Goal: Find specific page/section: Find specific page/section

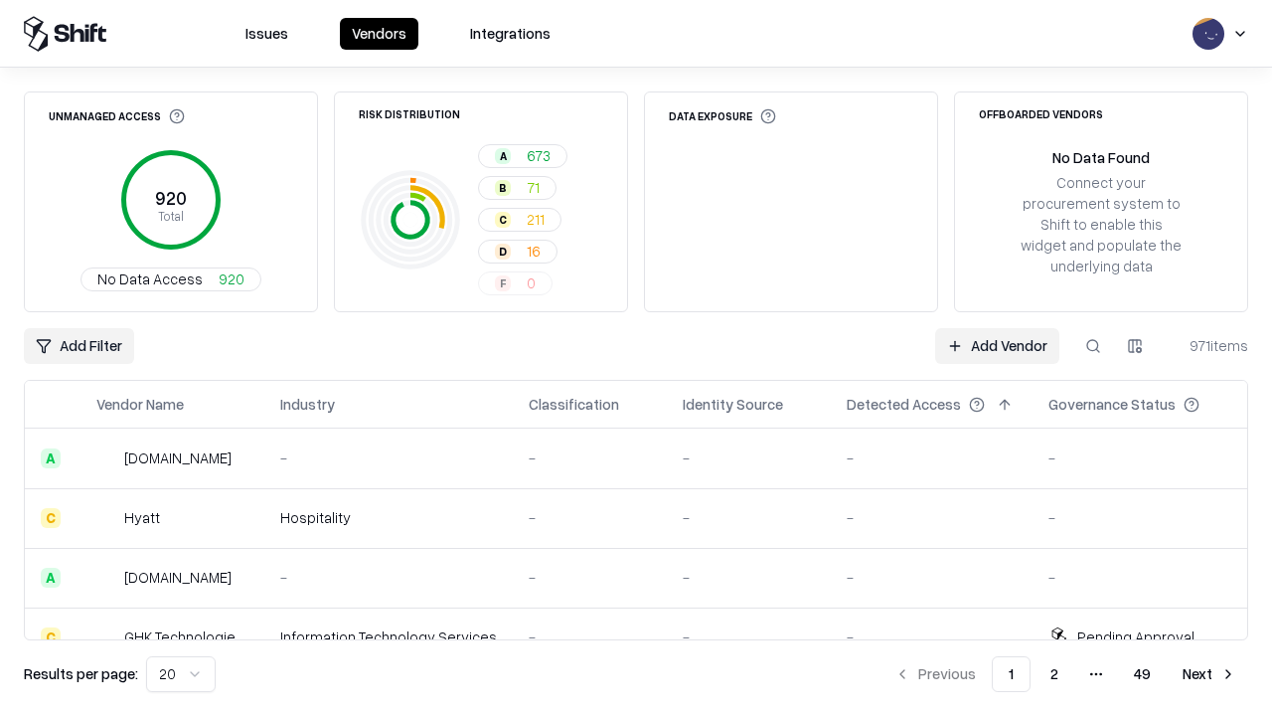
click at [636, 358] on div "Add Filter Add Vendor 971 items" at bounding box center [636, 346] width 1225 height 36
click at [79, 346] on html "Issues Vendors Integrations Unmanaged Access 920 Total No Data Access 920 Risk …" at bounding box center [636, 358] width 1272 height 716
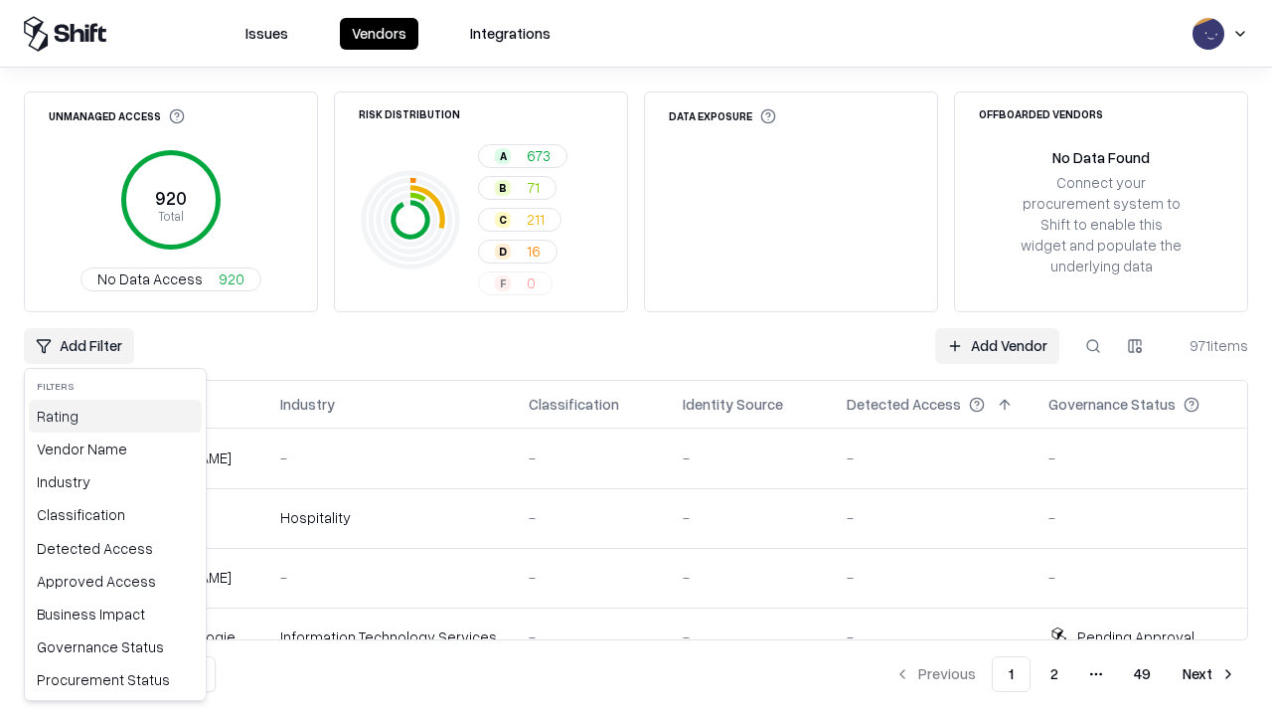
click at [115, 416] on div "Rating" at bounding box center [115, 416] width 173 height 33
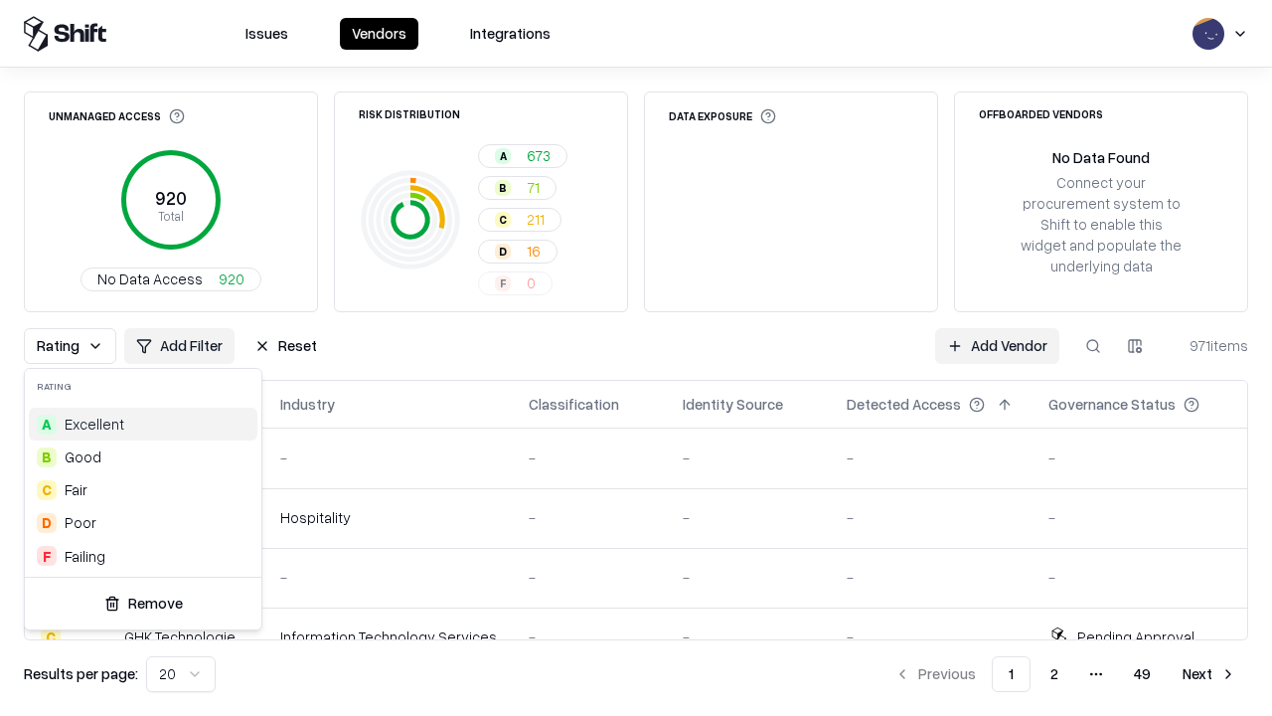
click at [636, 358] on html "Issues Vendors Integrations Unmanaged Access 920 Total No Data Access 920 Risk …" at bounding box center [636, 358] width 1272 height 716
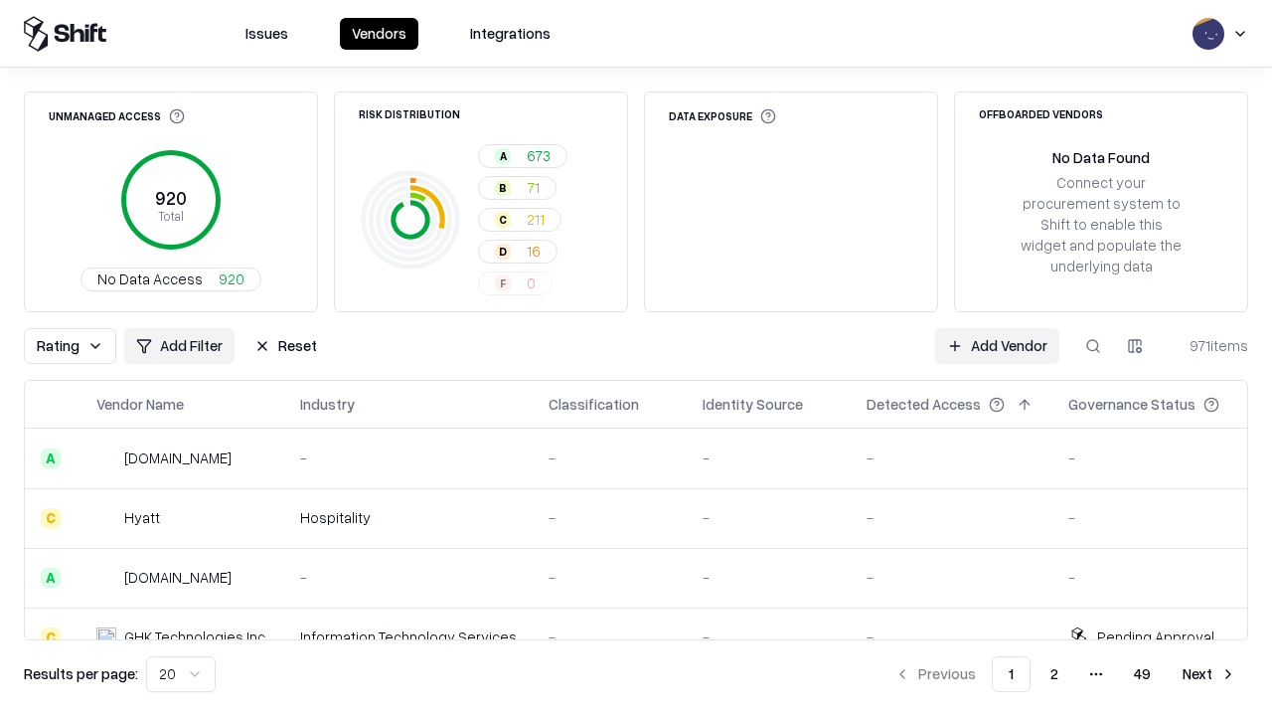
click at [285, 346] on button "Reset" at bounding box center [286, 346] width 86 height 36
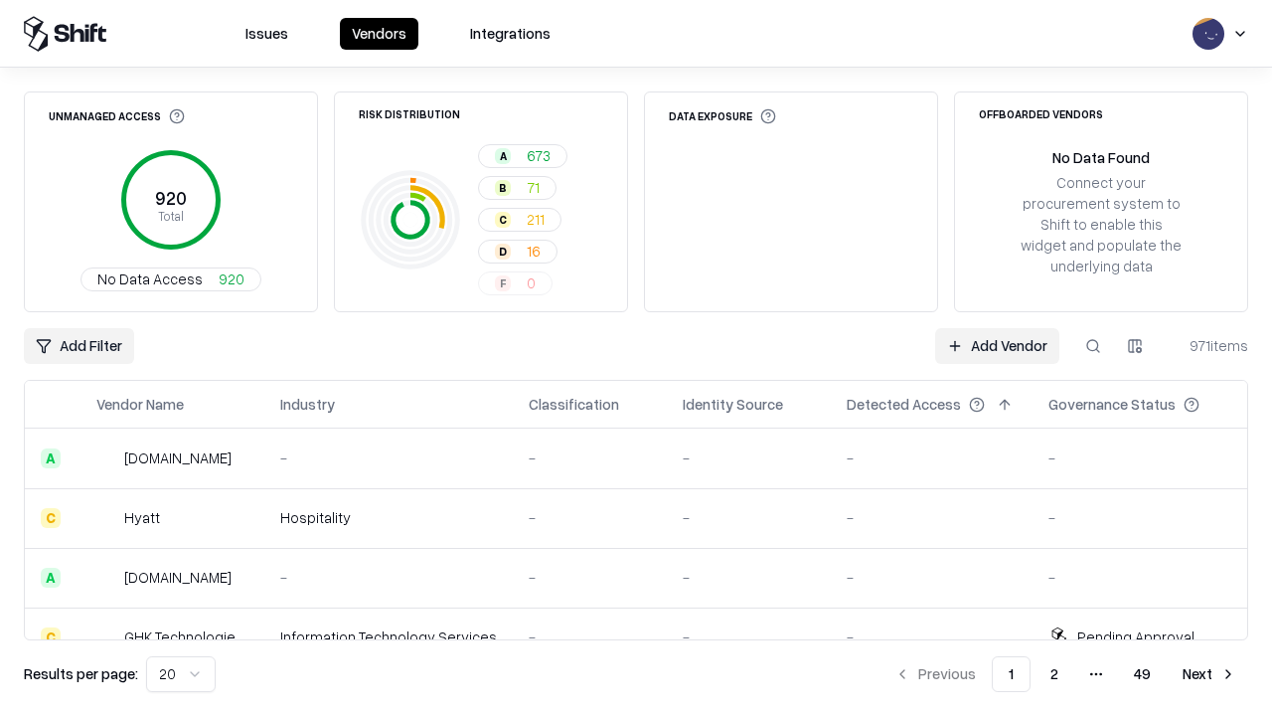
click at [636, 358] on div "Add Filter Add Vendor 971 items" at bounding box center [636, 346] width 1225 height 36
click at [79, 346] on html "Issues Vendors Integrations Unmanaged Access 920 Total No Data Access 920 Risk …" at bounding box center [636, 358] width 1272 height 716
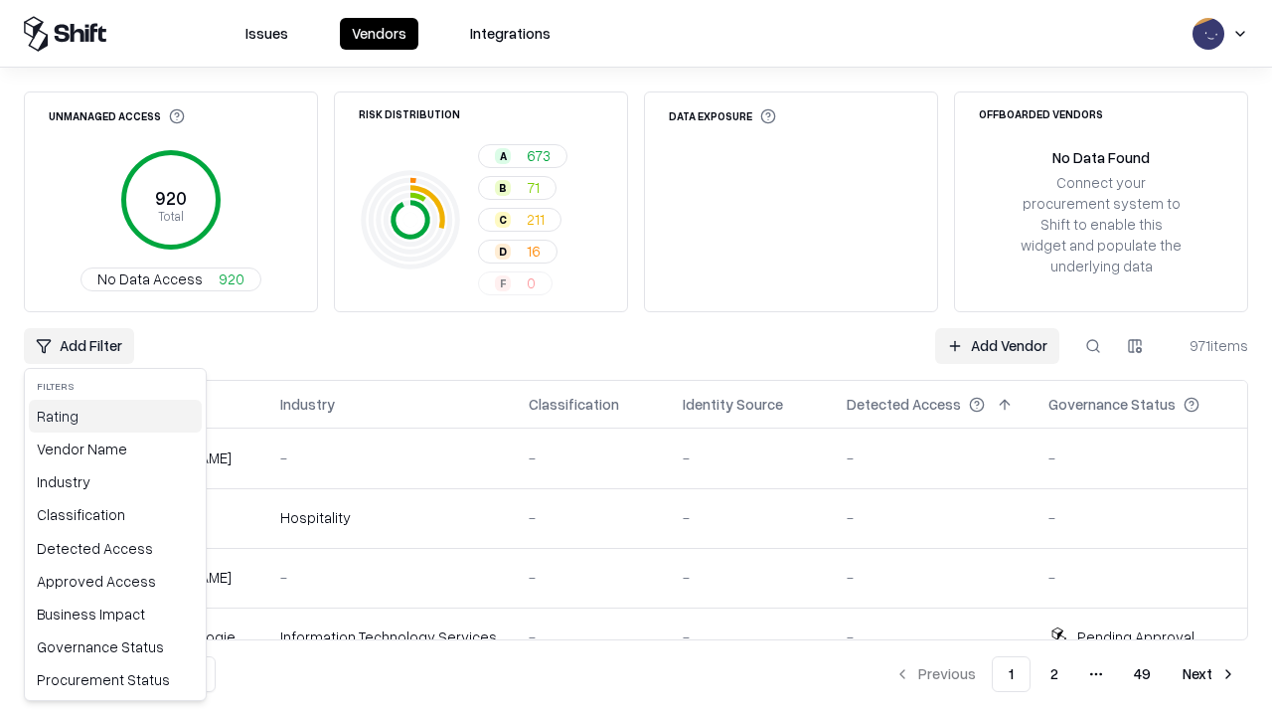
click at [115, 416] on div "Rating" at bounding box center [115, 416] width 173 height 33
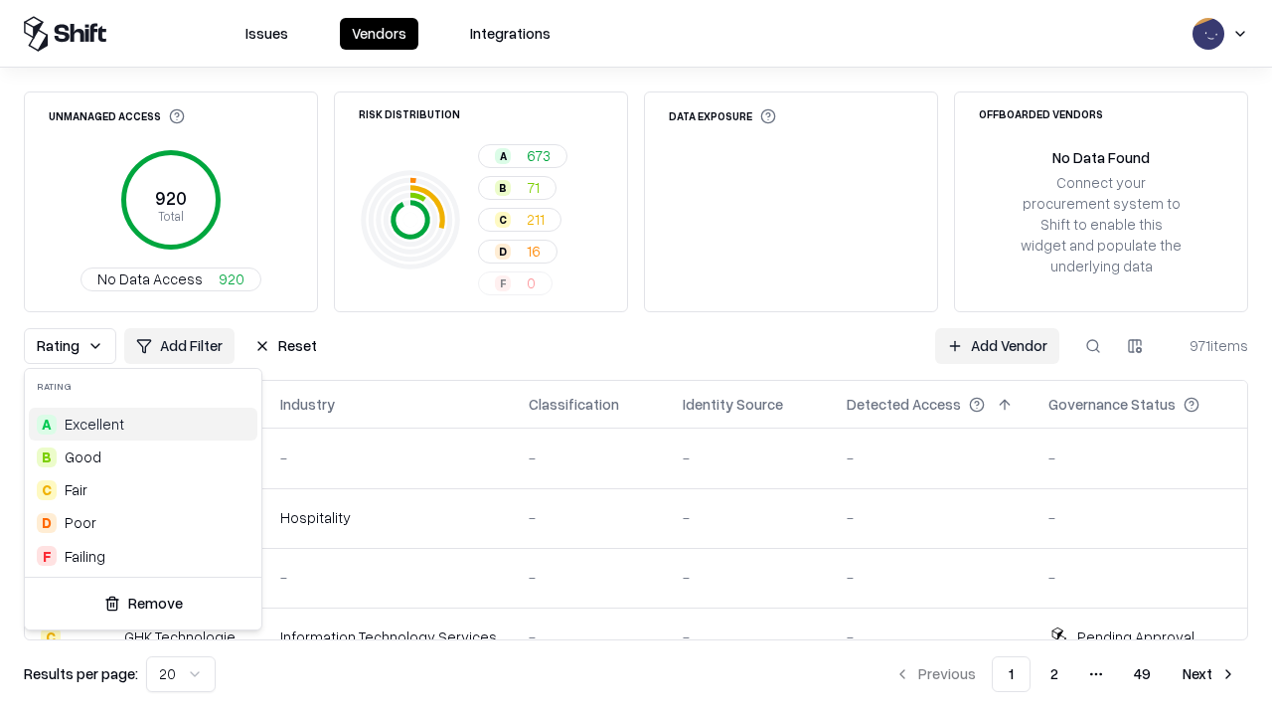
click at [143, 456] on div "B Good" at bounding box center [143, 456] width 229 height 33
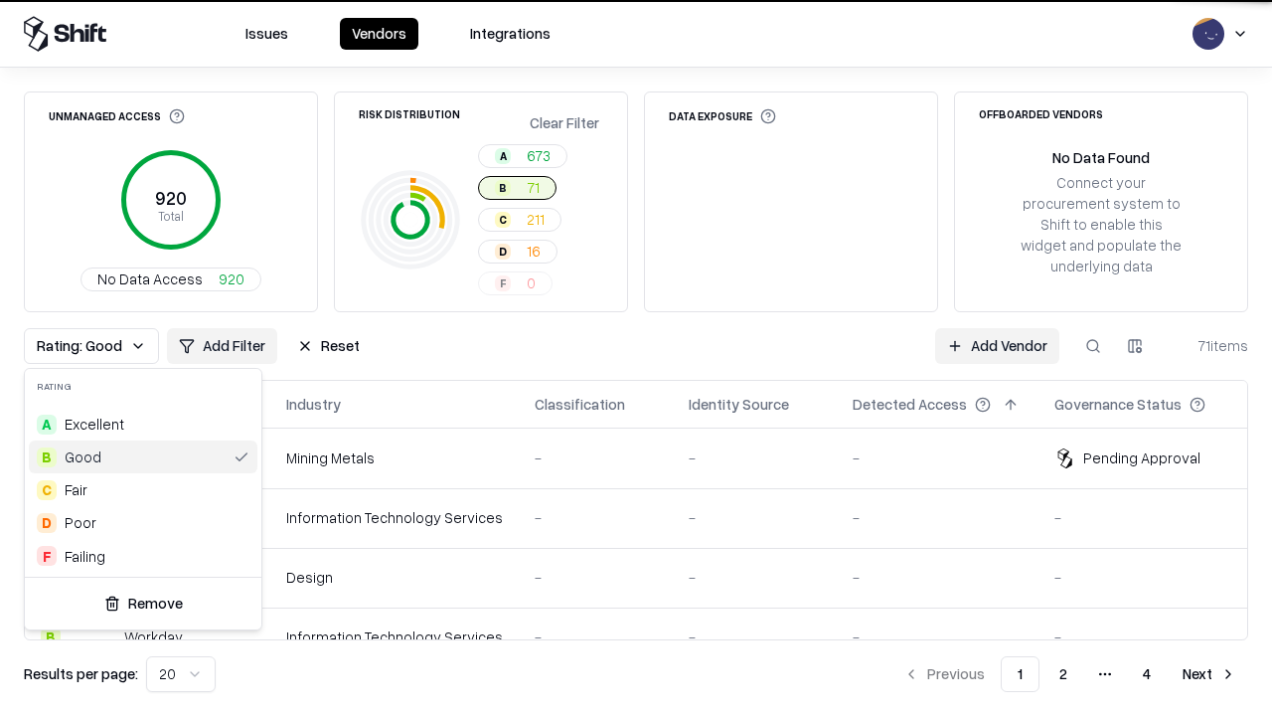
click at [636, 358] on html "Issues Vendors Integrations Unmanaged Access 920 Total No Data Access 920 Risk …" at bounding box center [636, 358] width 1272 height 716
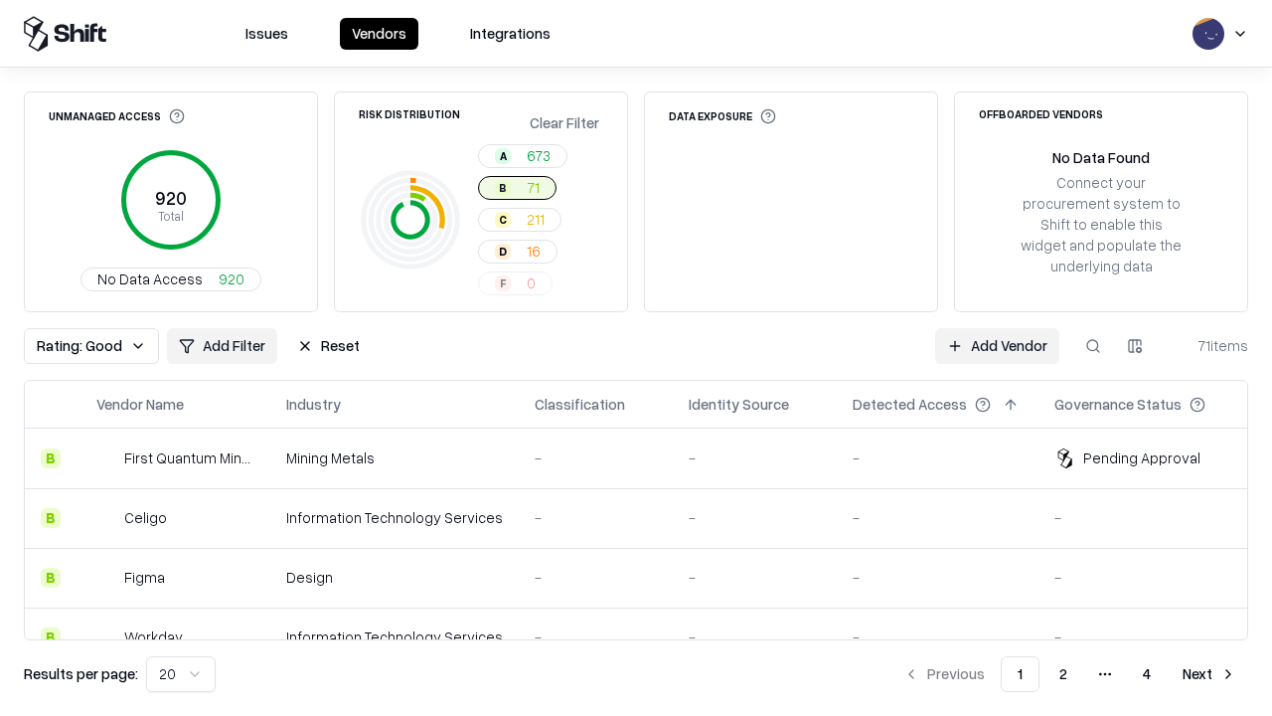
click at [636, 358] on div "Rating: Good Add Filter Reset Add Vendor 71 items" at bounding box center [636, 346] width 1225 height 36
click at [328, 346] on button "Reset" at bounding box center [328, 346] width 86 height 36
click at [636, 358] on div "Add Filter Add Vendor 71 items" at bounding box center [636, 346] width 1225 height 36
click at [79, 346] on html "Issues Vendors Integrations Unmanaged Access 920 Total No Data Access 920 Risk …" at bounding box center [636, 358] width 1272 height 716
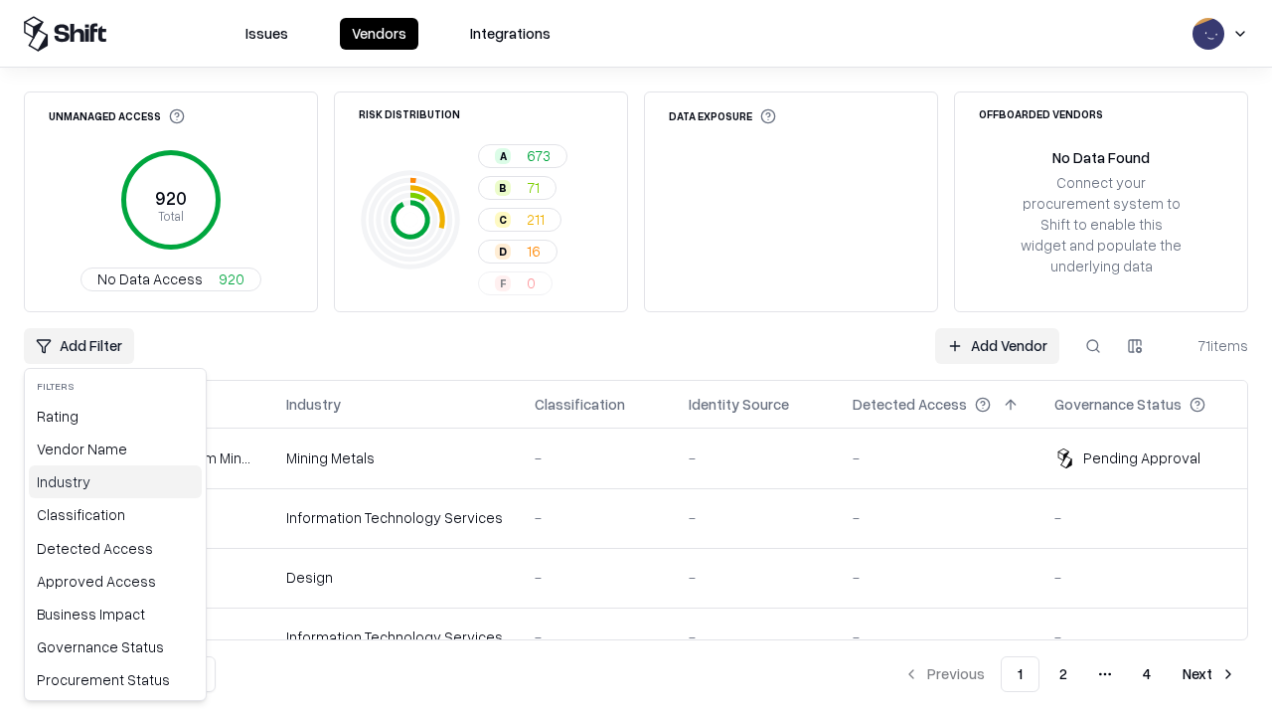
click at [115, 481] on div "Industry" at bounding box center [115, 481] width 173 height 33
